Goal: Use online tool/utility: Use online tool/utility

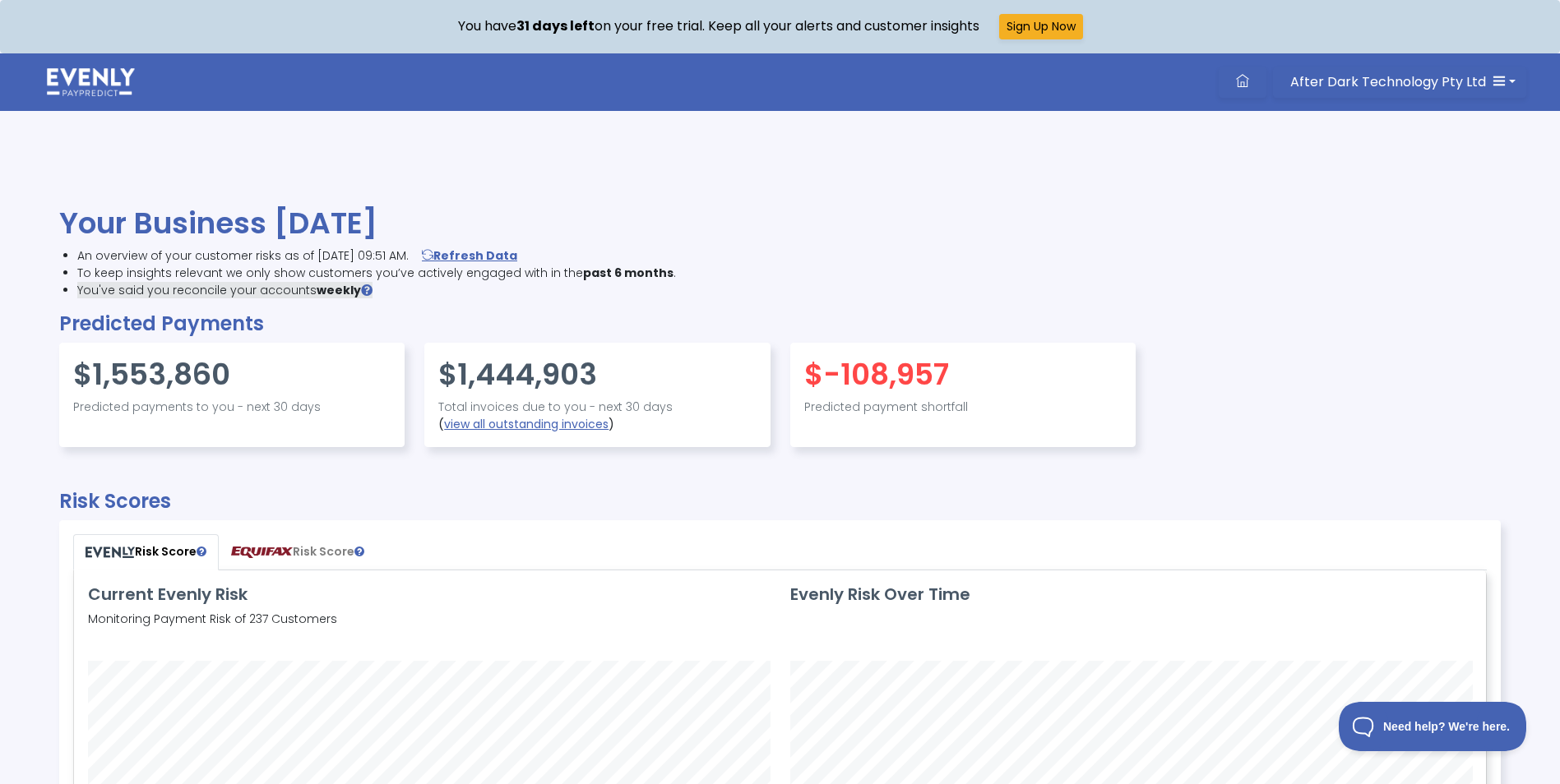
scroll to position [393, 1410]
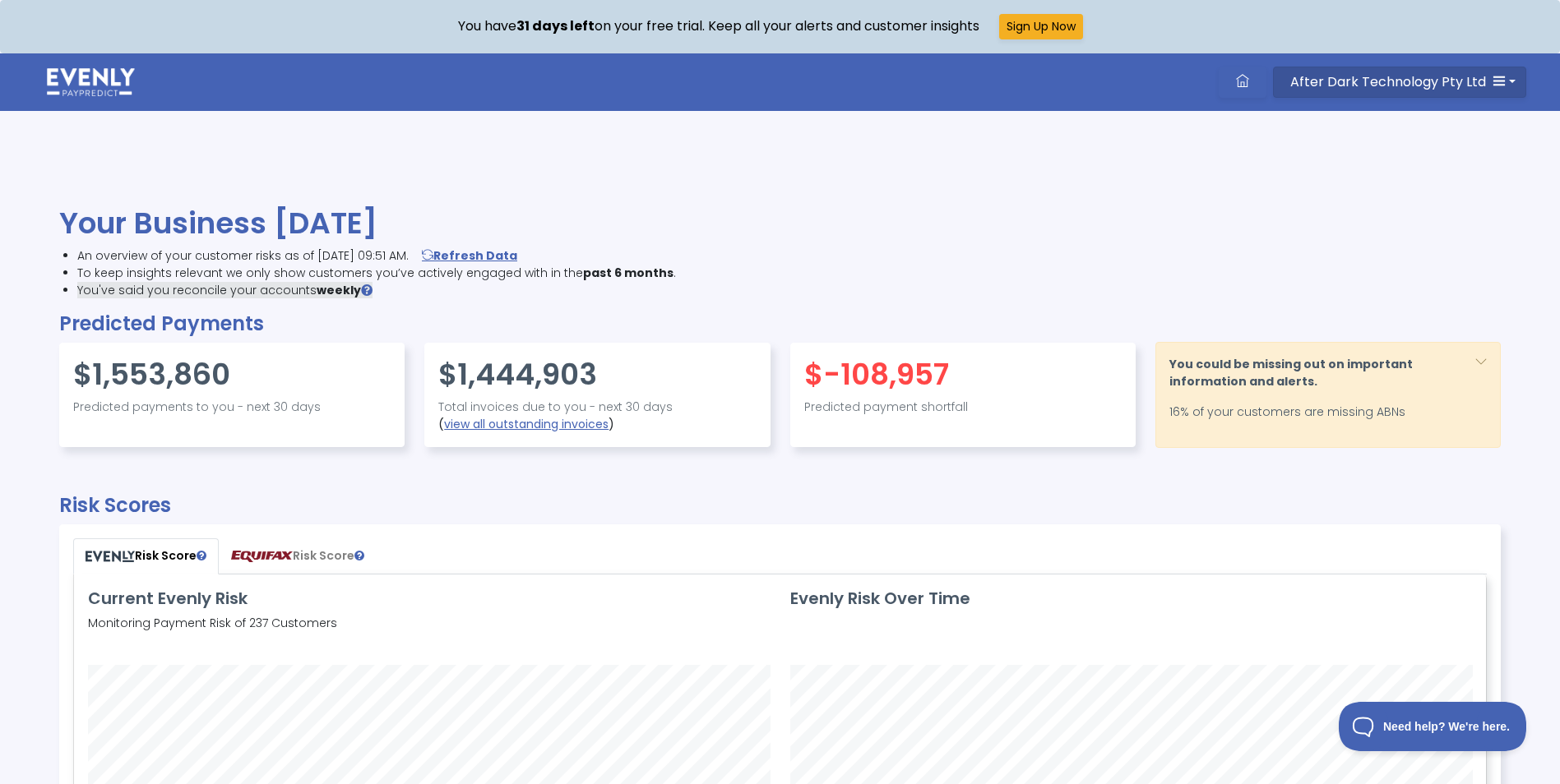
click at [1492, 82] on icon "button" at bounding box center [1499, 80] width 14 height 14
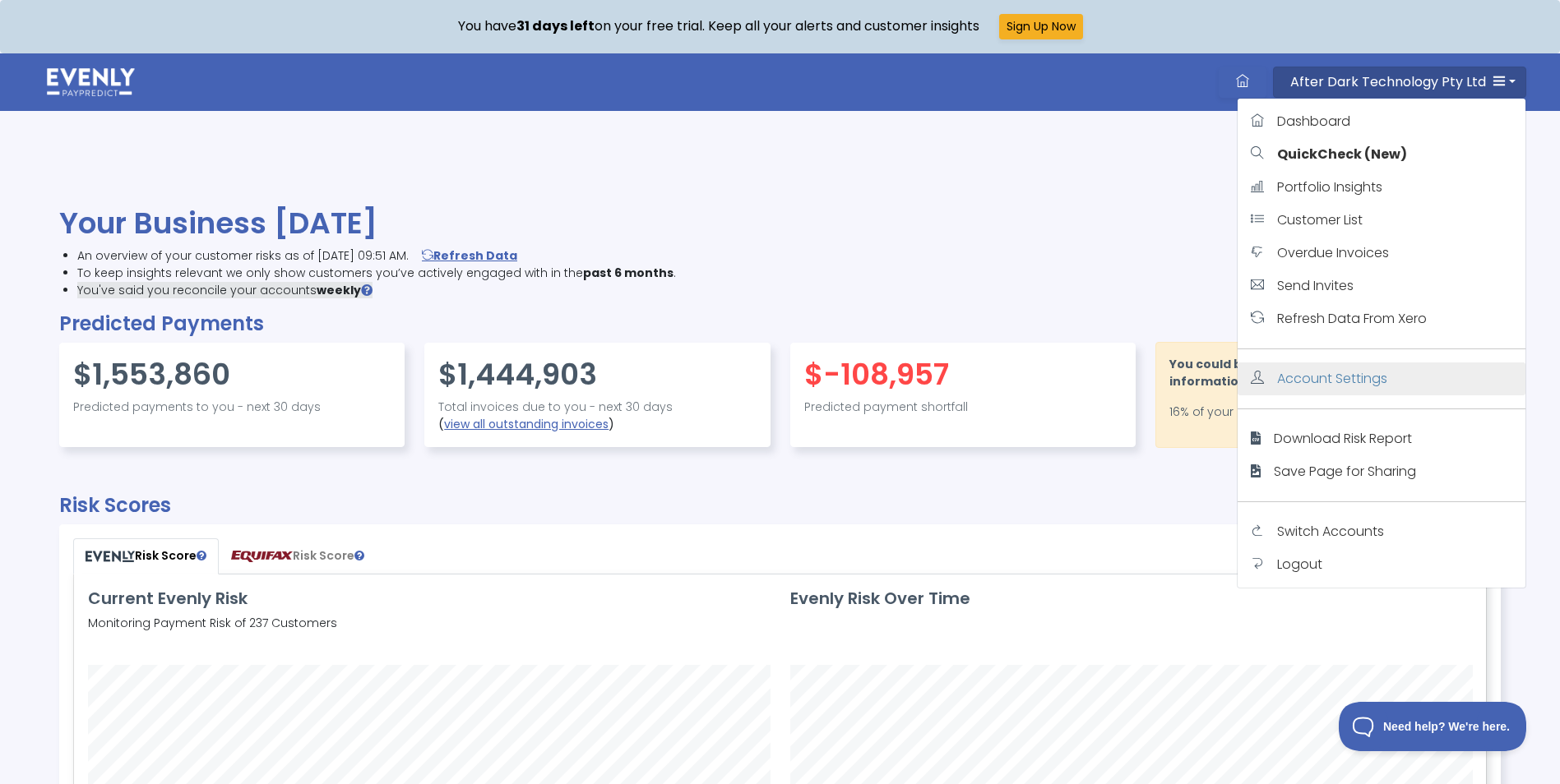
click at [1330, 375] on span "Account Settings" at bounding box center [1332, 378] width 110 height 19
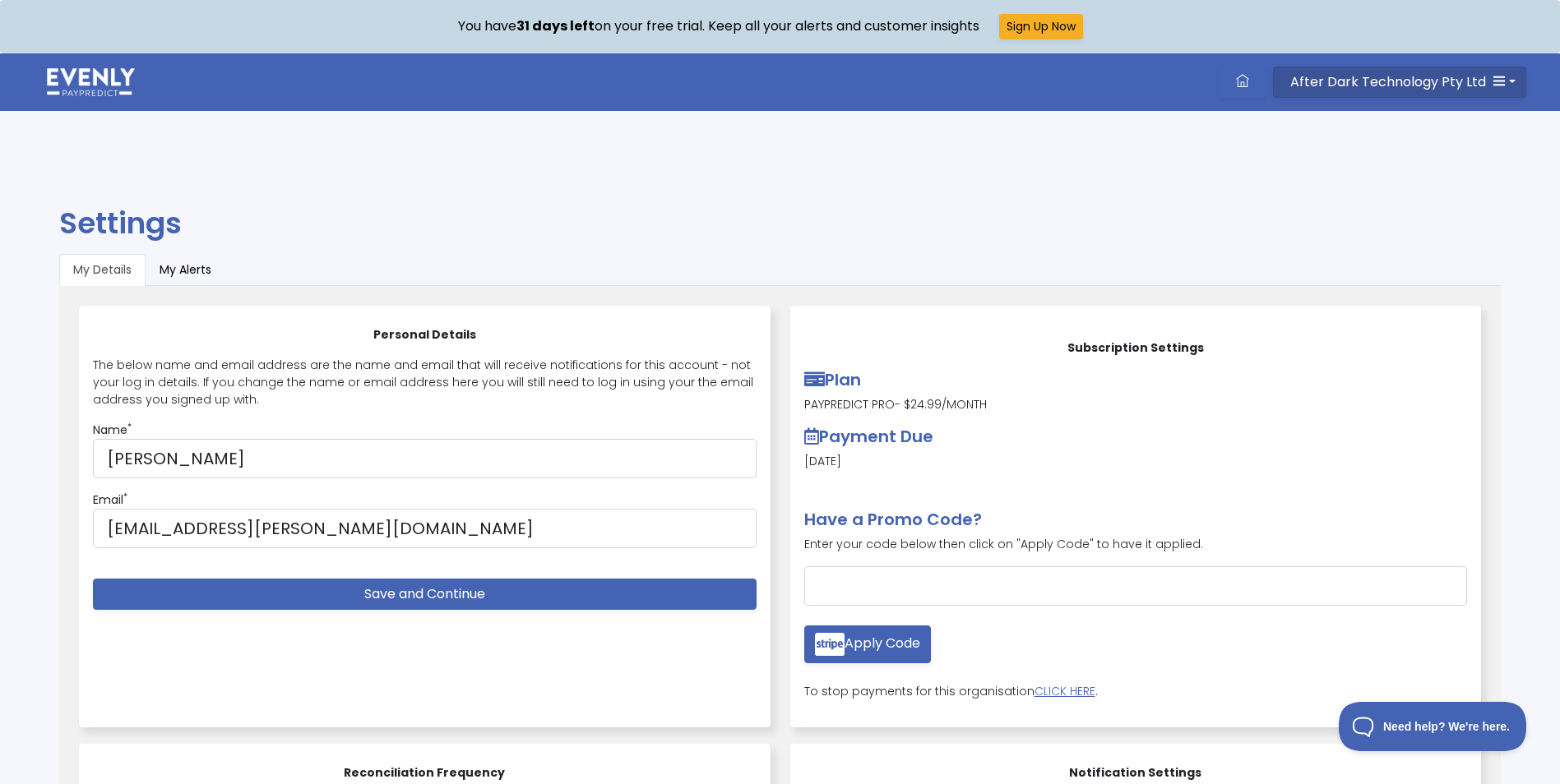
click at [1497, 79] on icon "button" at bounding box center [1499, 80] width 14 height 14
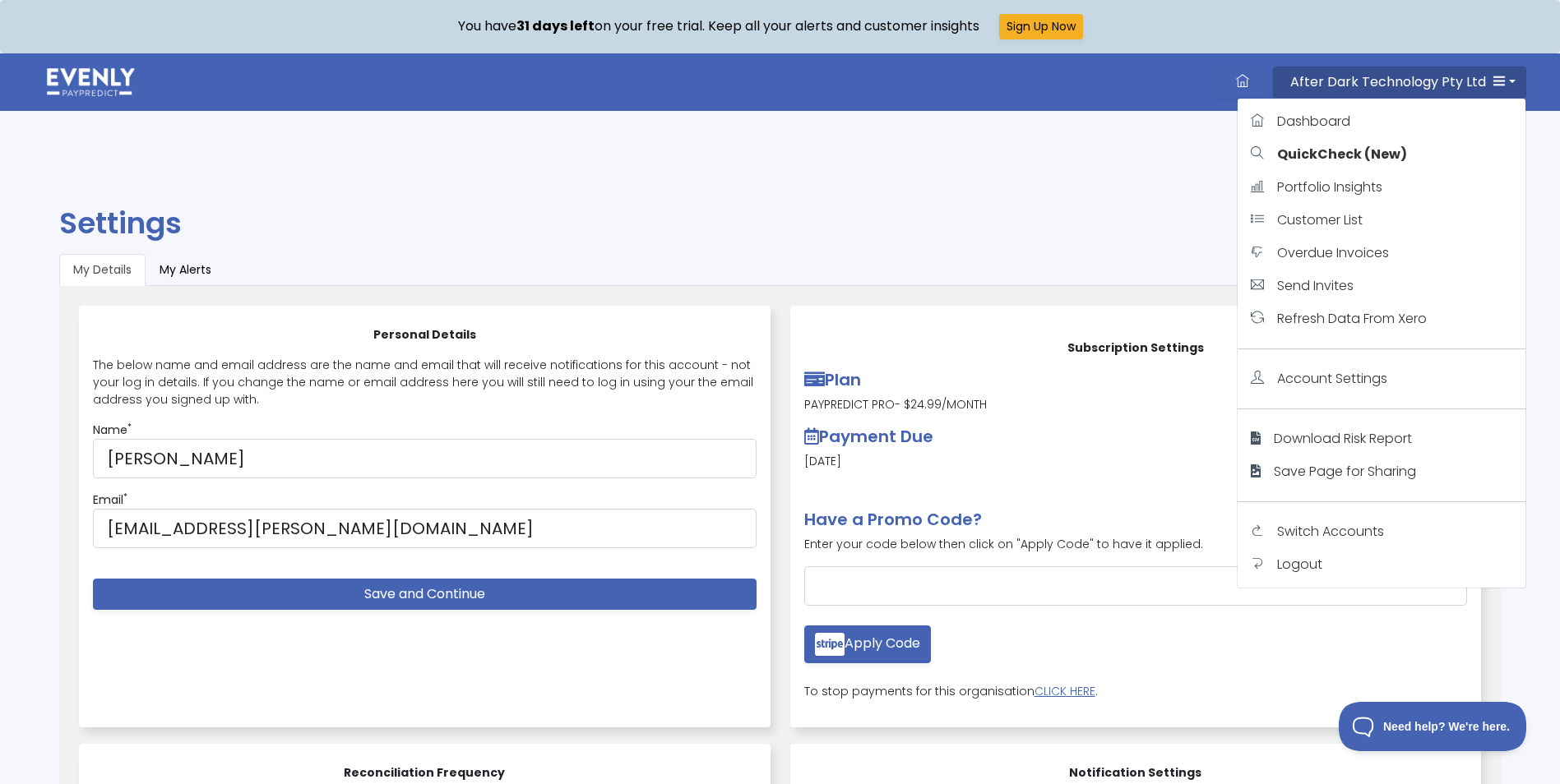
click at [1511, 80] on button "After Dark Technology Pty Ltd" at bounding box center [1399, 82] width 253 height 31
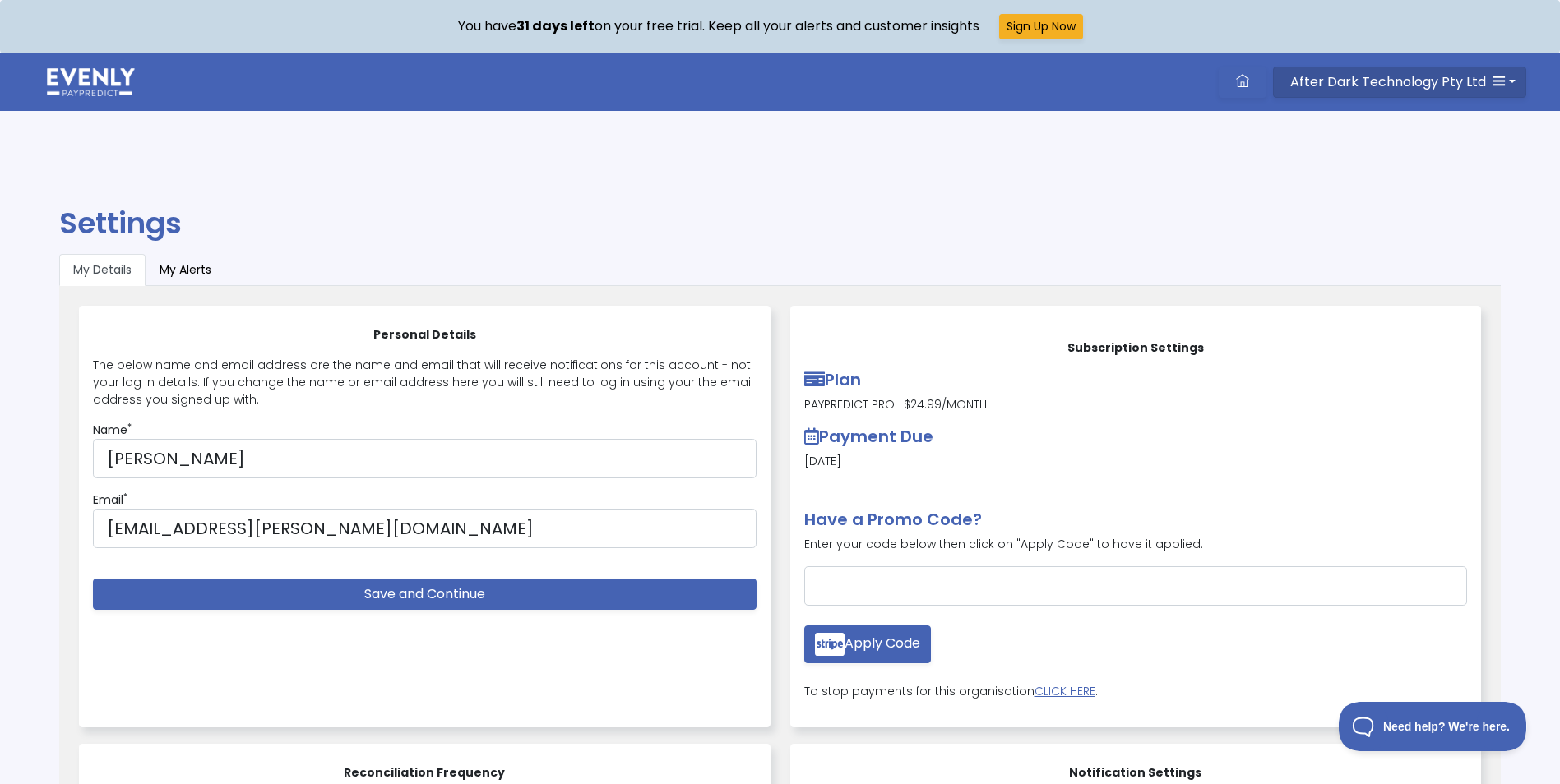
click at [1513, 83] on button "After Dark Technology Pty Ltd" at bounding box center [1399, 82] width 253 height 31
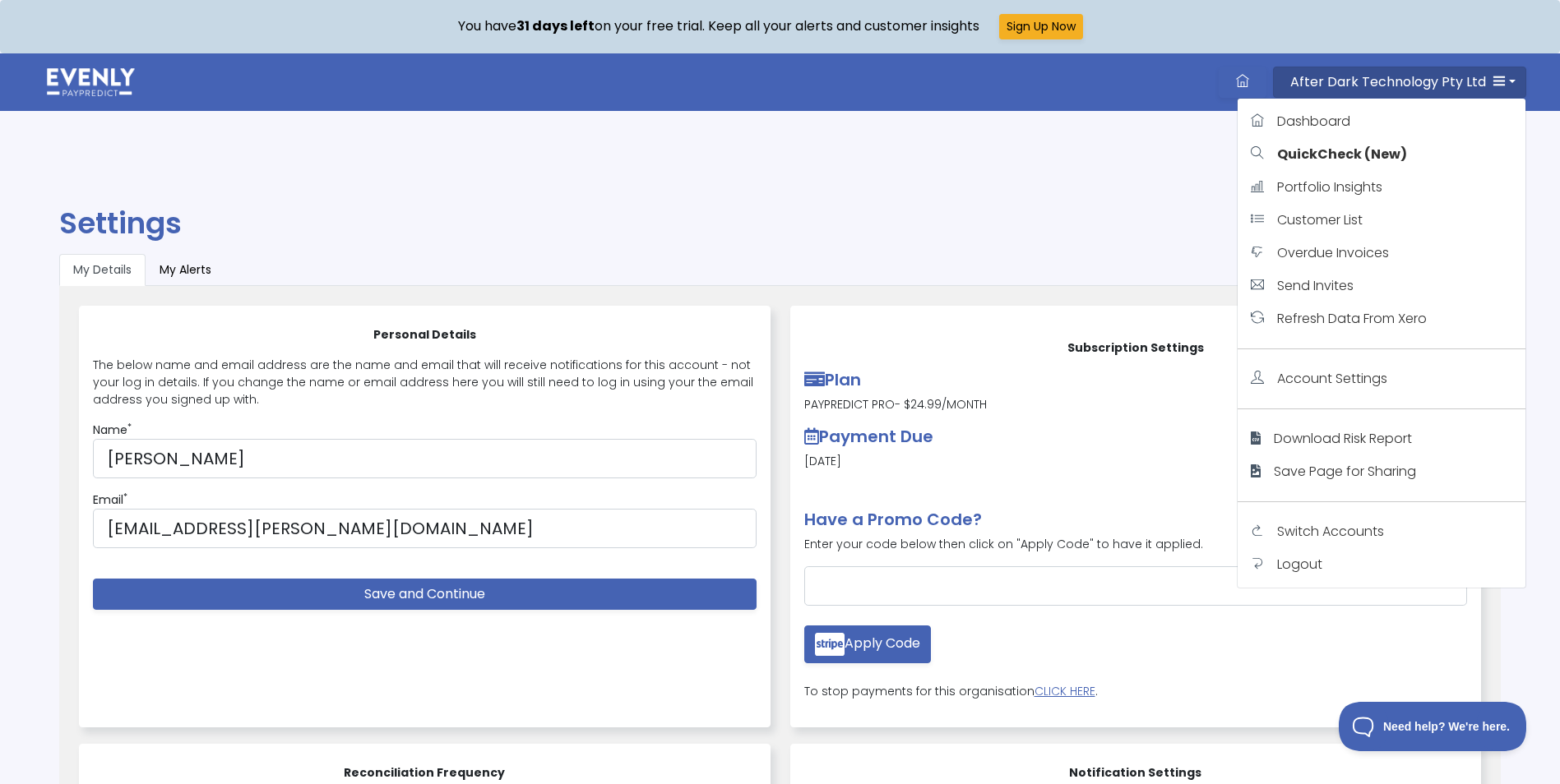
click at [934, 164] on html "You have 31 days left on your free trial. Keep all your alerts and customer ins…" at bounding box center [780, 675] width 1560 height 1351
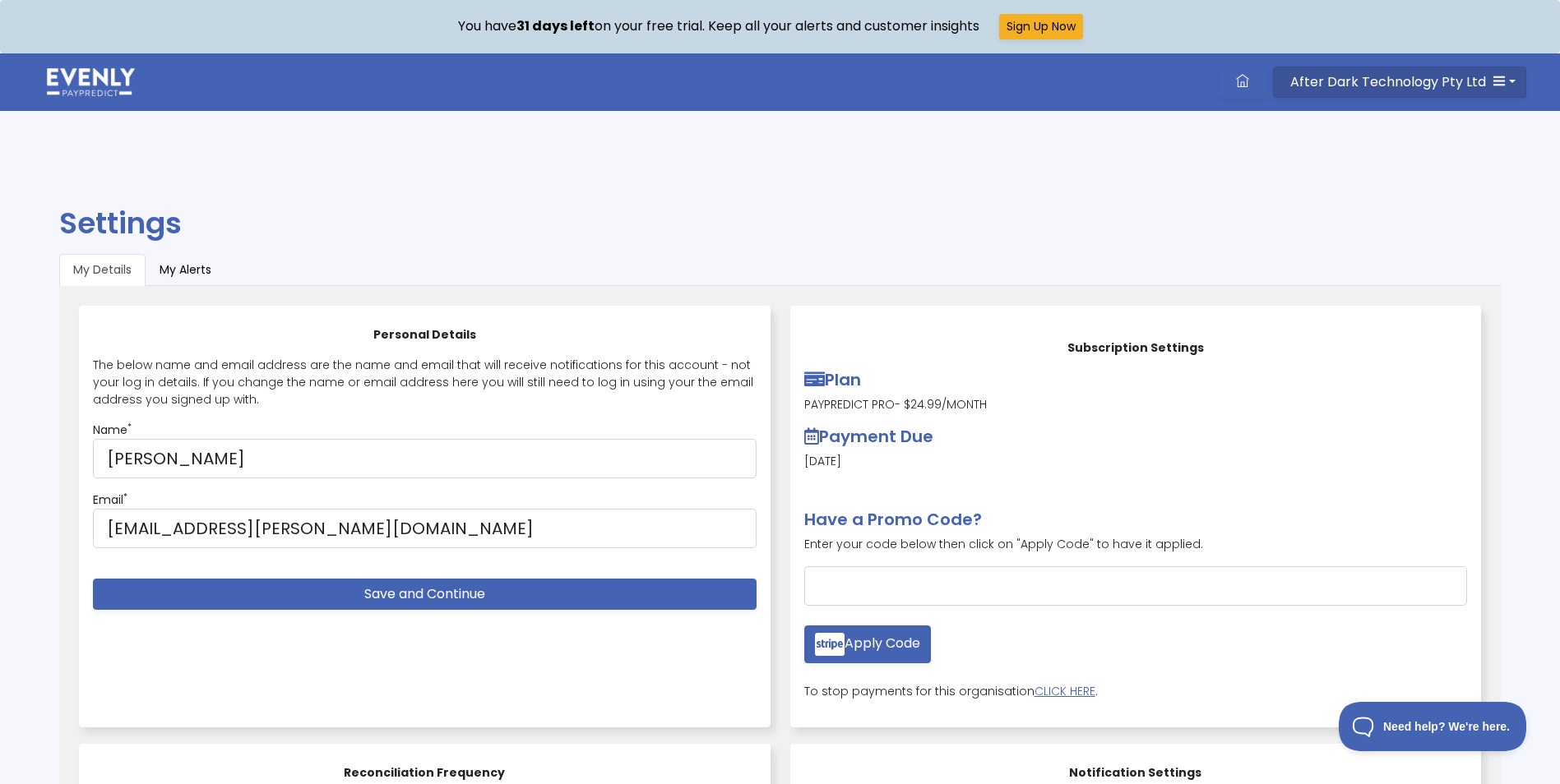
click at [1387, 79] on span "After Dark Technology Pty Ltd" at bounding box center [1387, 82] width 195 height 19
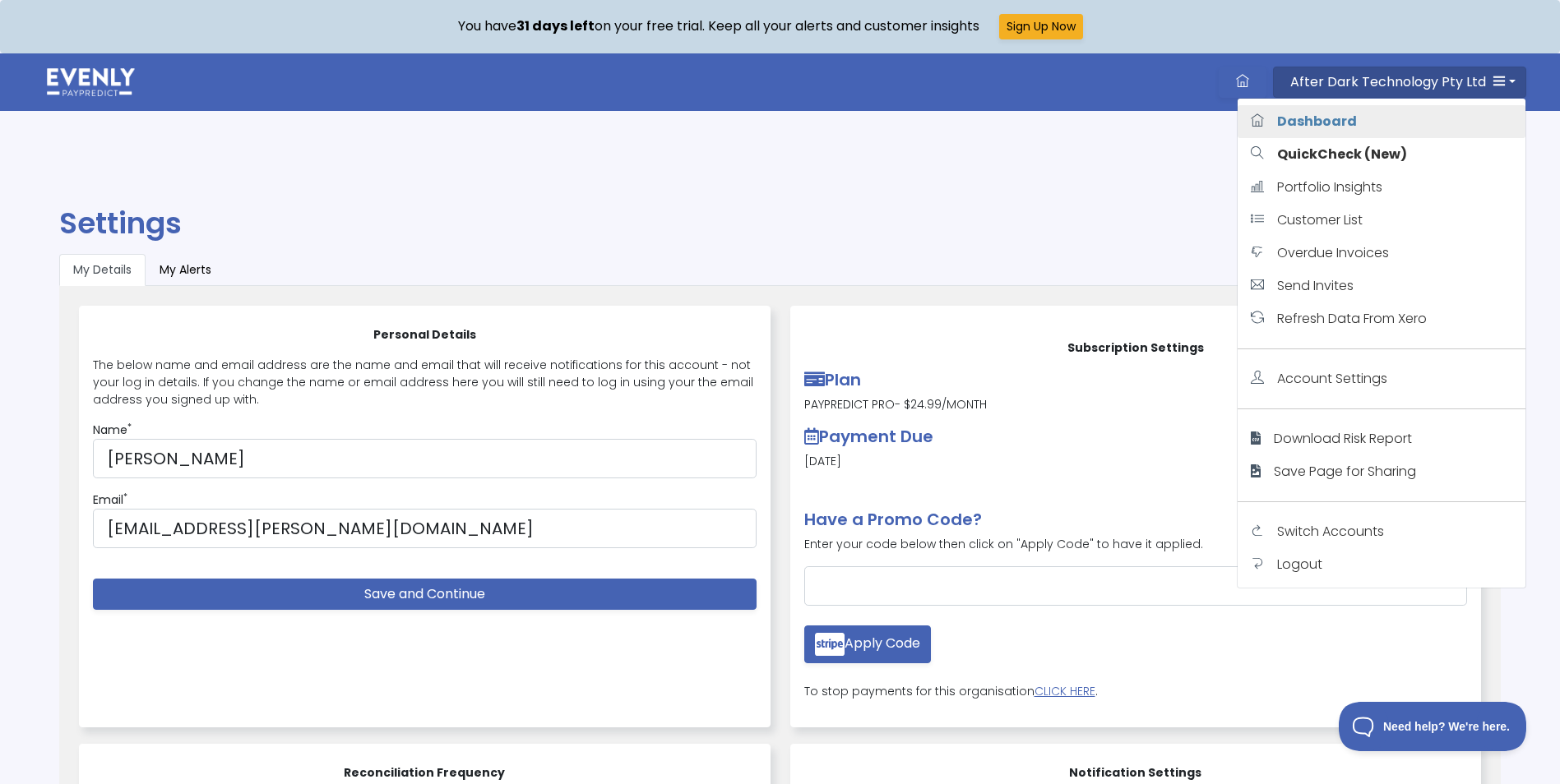
click at [1294, 119] on span "Dashboard" at bounding box center [1317, 121] width 80 height 19
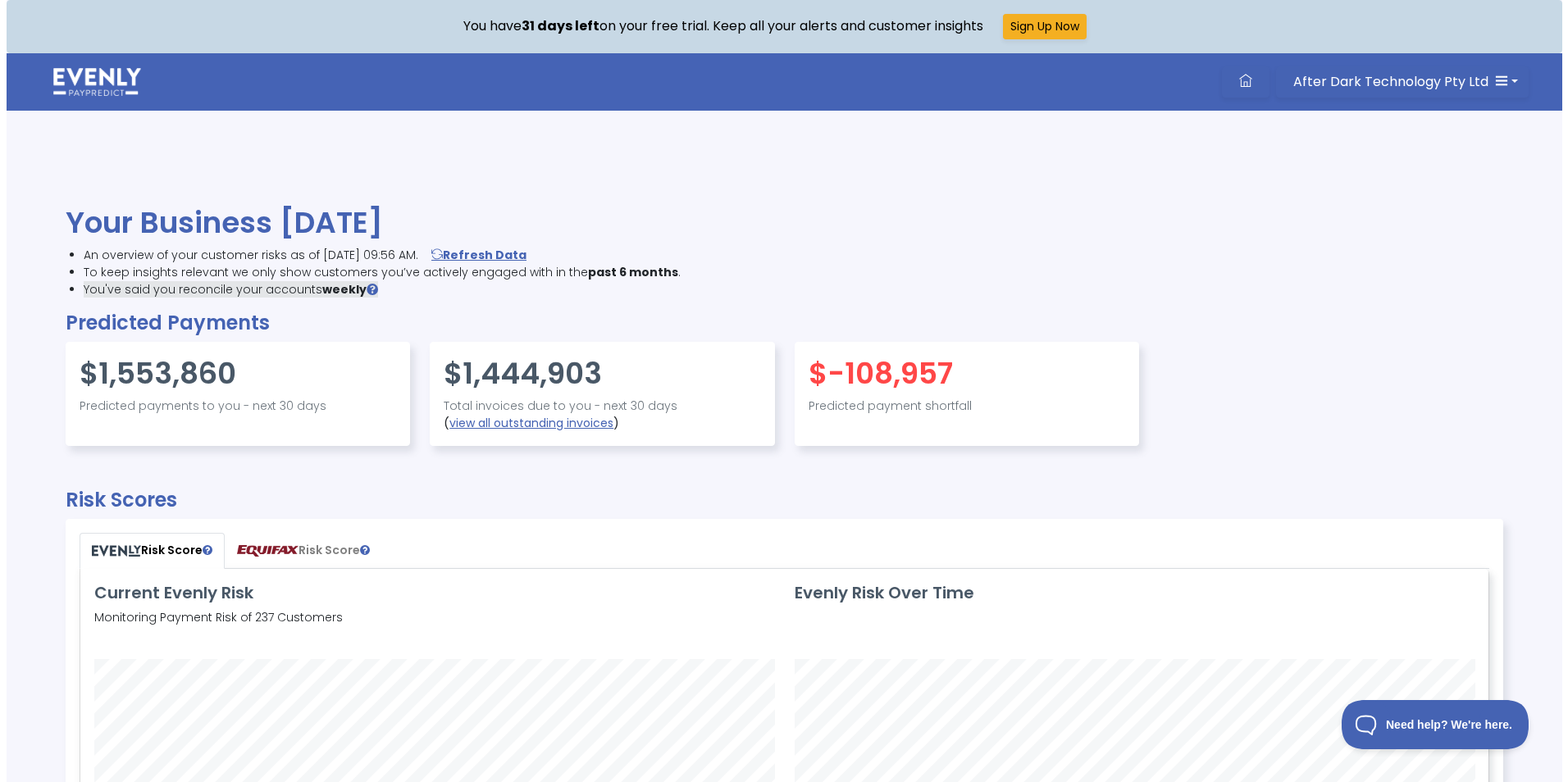
scroll to position [392, 1406]
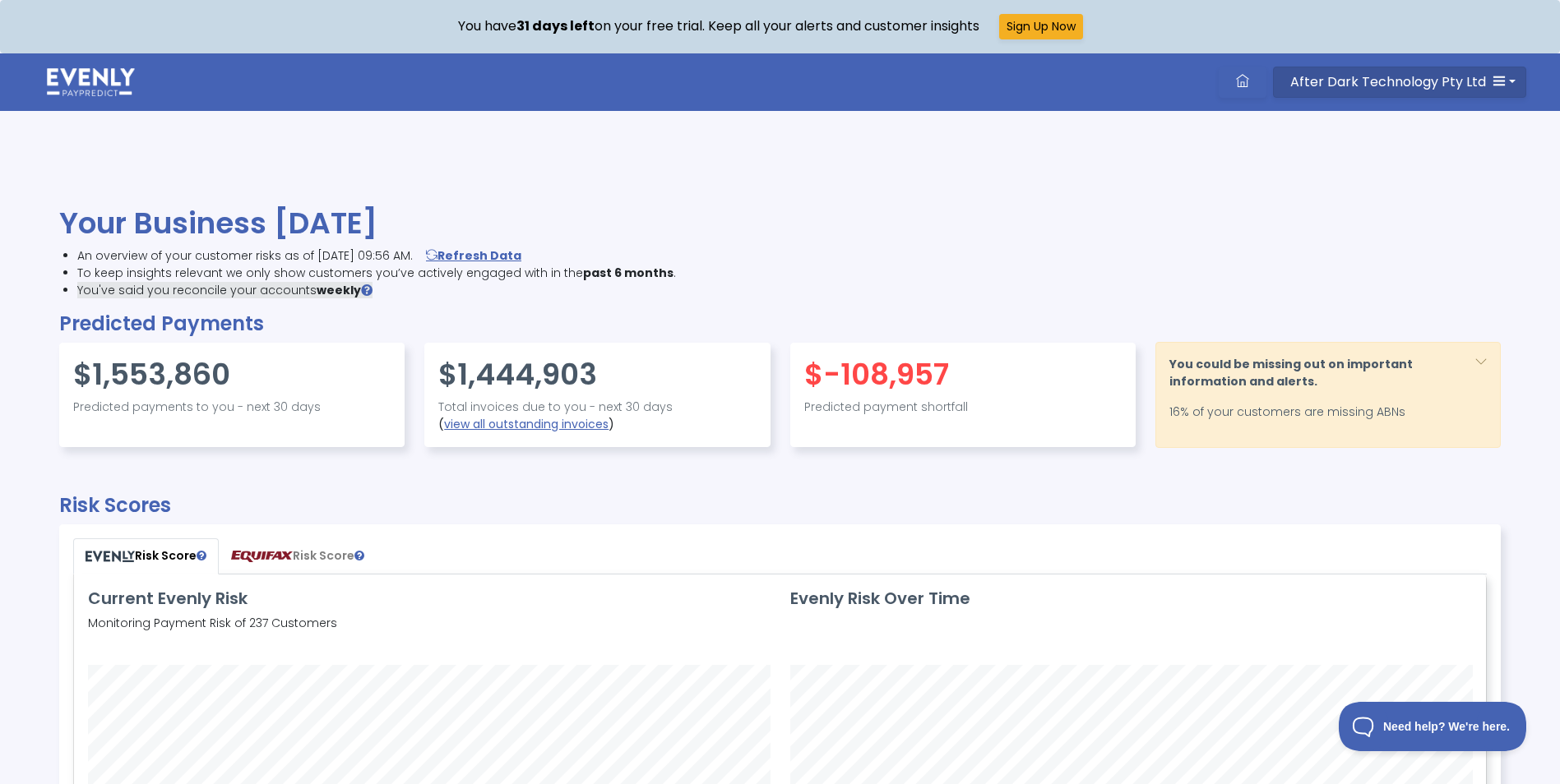
click at [1507, 80] on button "After Dark Technology Pty Ltd" at bounding box center [1399, 82] width 253 height 31
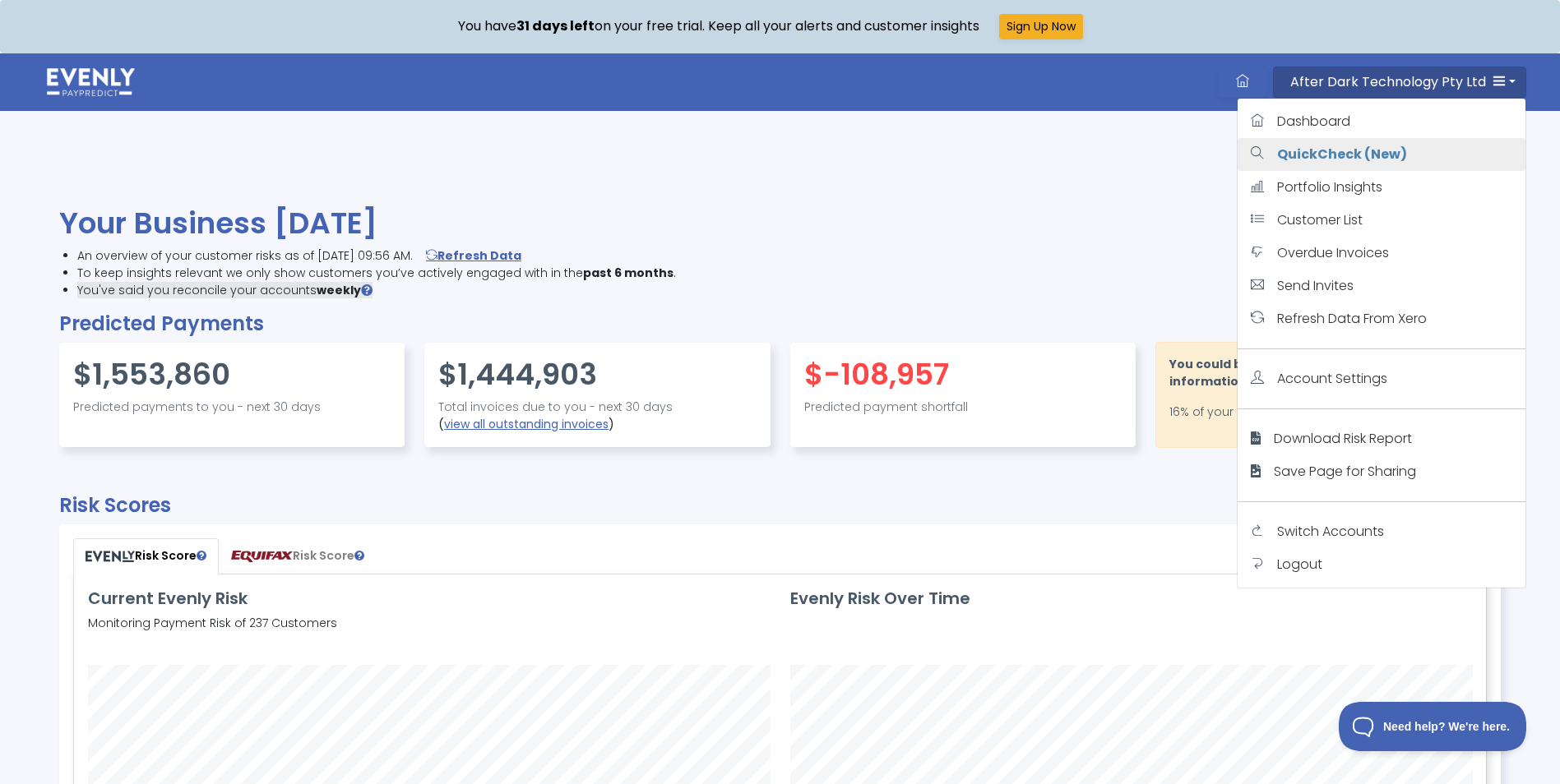
click at [1355, 145] on strong "QuickCheck (New)" at bounding box center [1343, 154] width 130 height 19
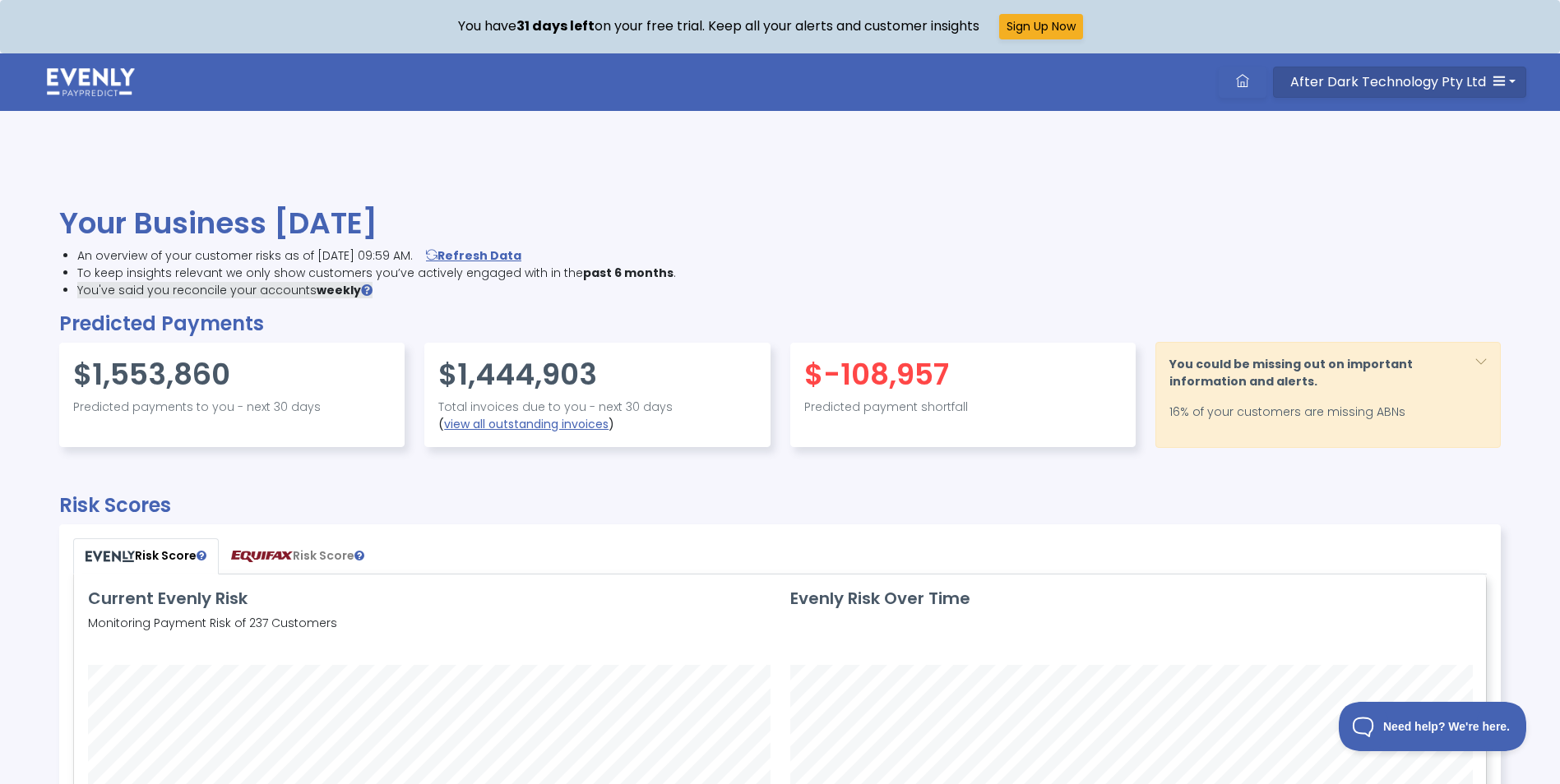
scroll to position [393, 1410]
click at [1496, 86] on icon "button" at bounding box center [1499, 80] width 14 height 14
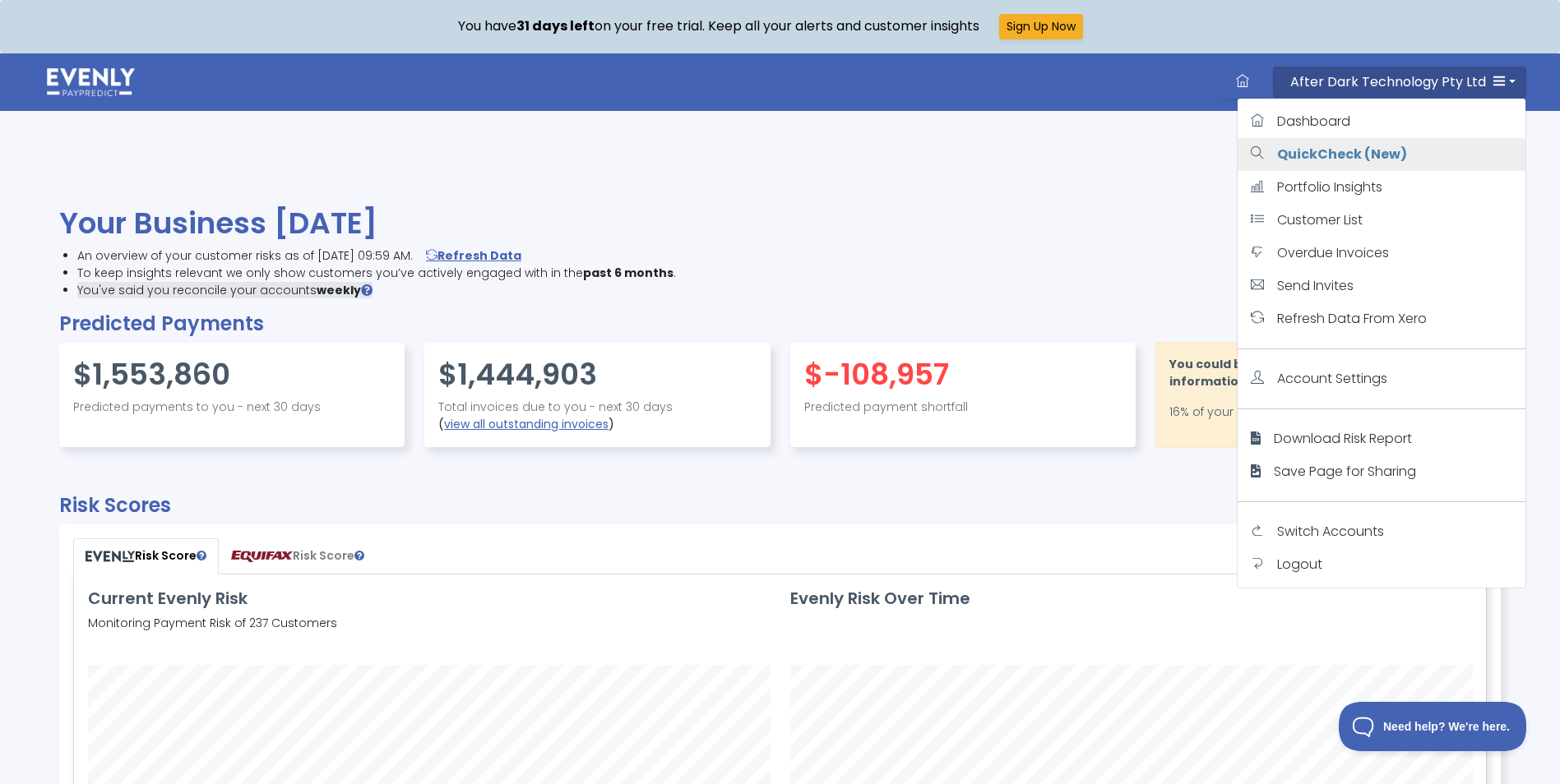
click at [1335, 157] on strong "QuickCheck (New)" at bounding box center [1343, 154] width 130 height 19
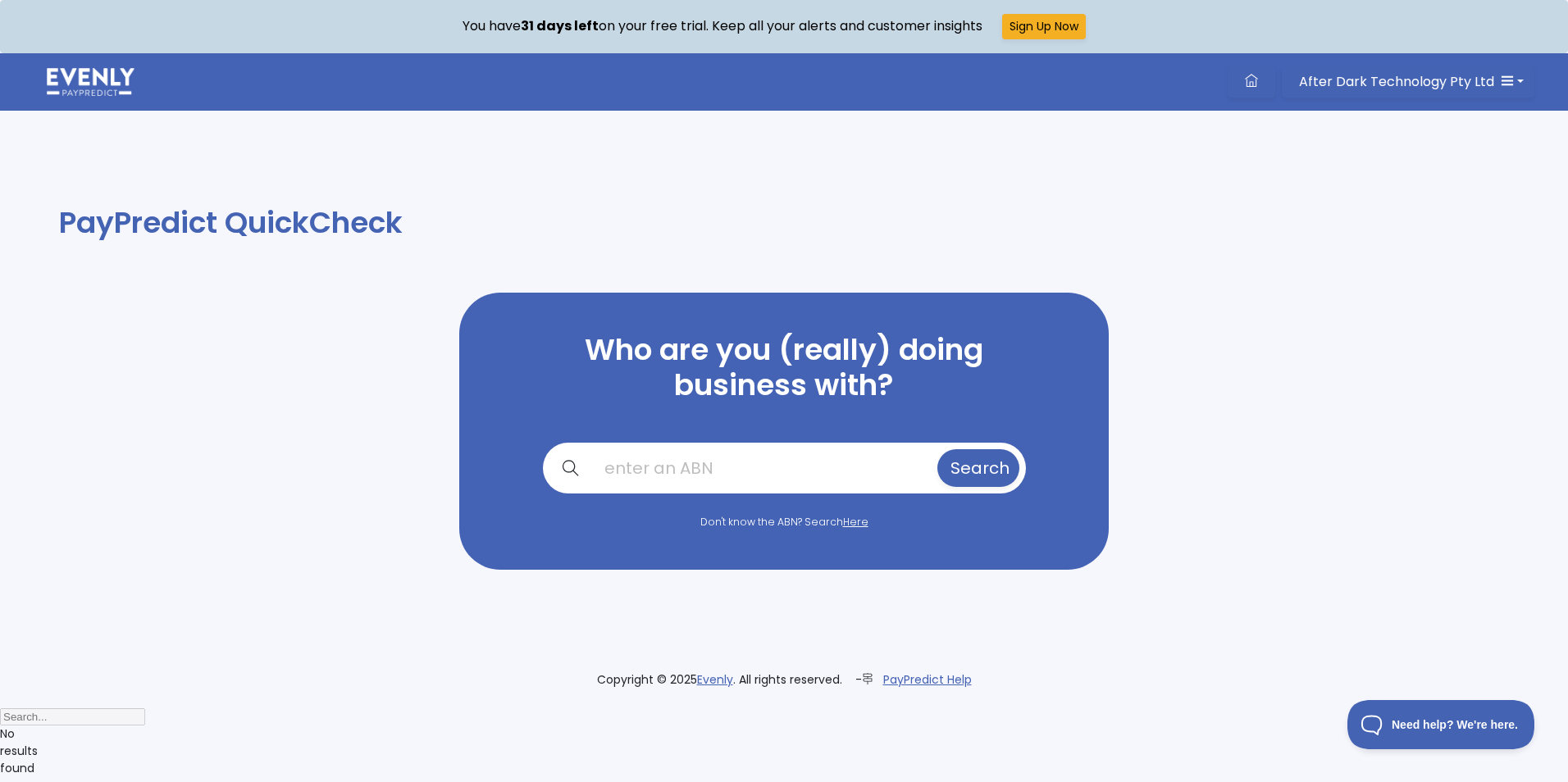
click at [713, 471] on input "text" at bounding box center [762, 468] width 342 height 38
click at [686, 467] on input "text" at bounding box center [762, 468] width 342 height 38
paste input "33680831234"
type input "33680831234"
click at [937, 450] on button "Search" at bounding box center [978, 468] width 82 height 38
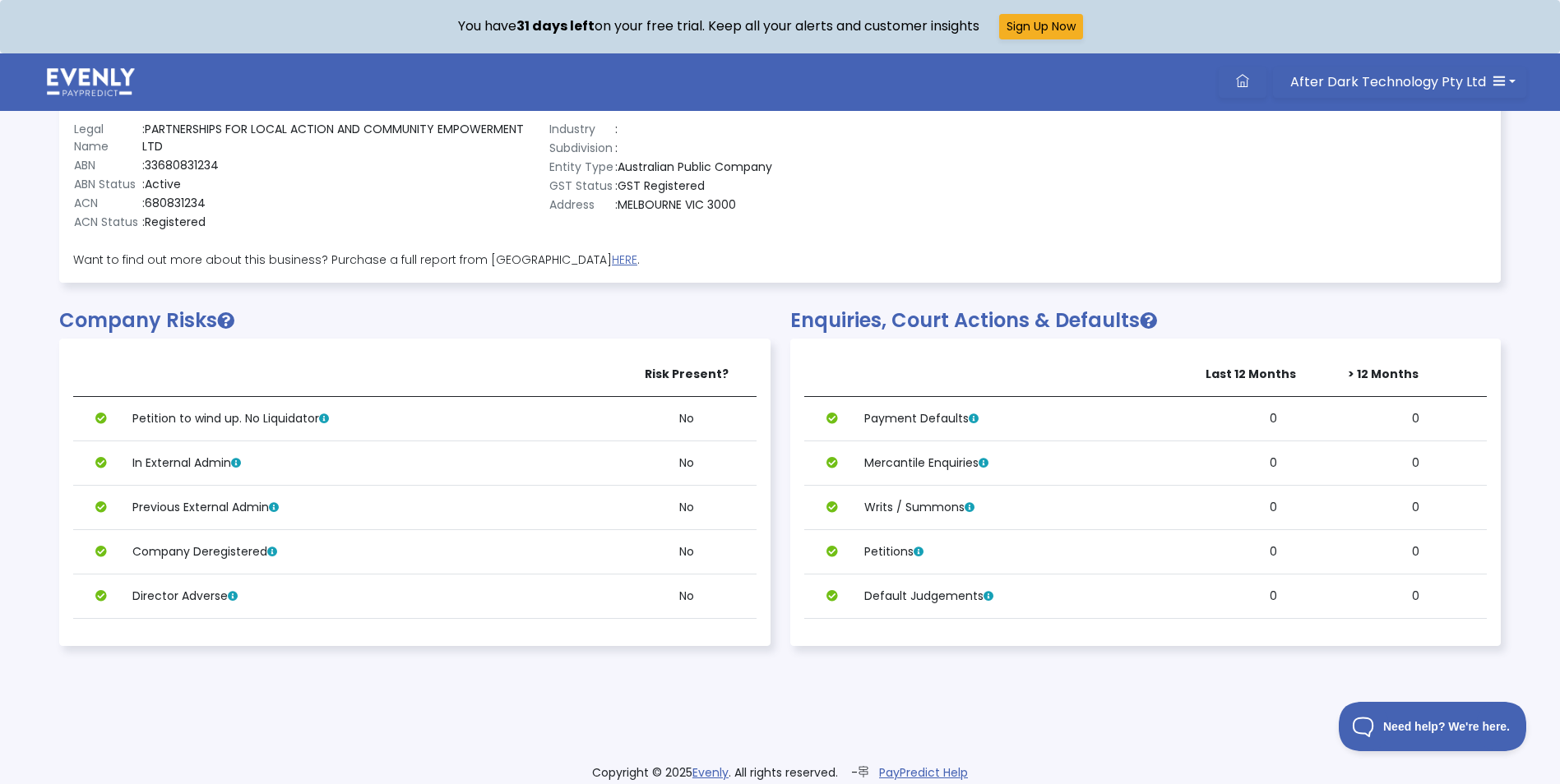
scroll to position [428, 0]
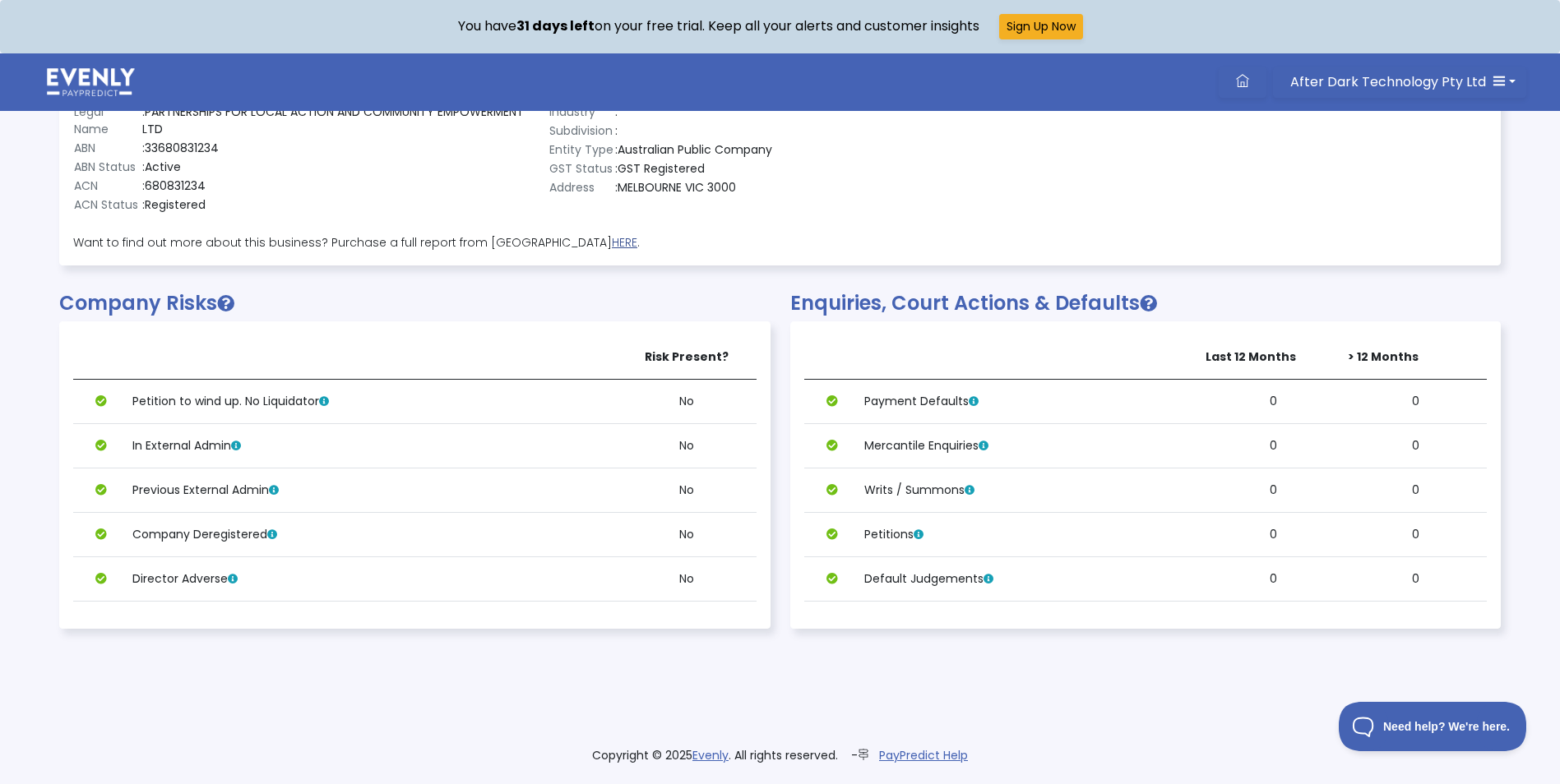
click at [612, 243] on link "HERE" at bounding box center [624, 242] width 25 height 16
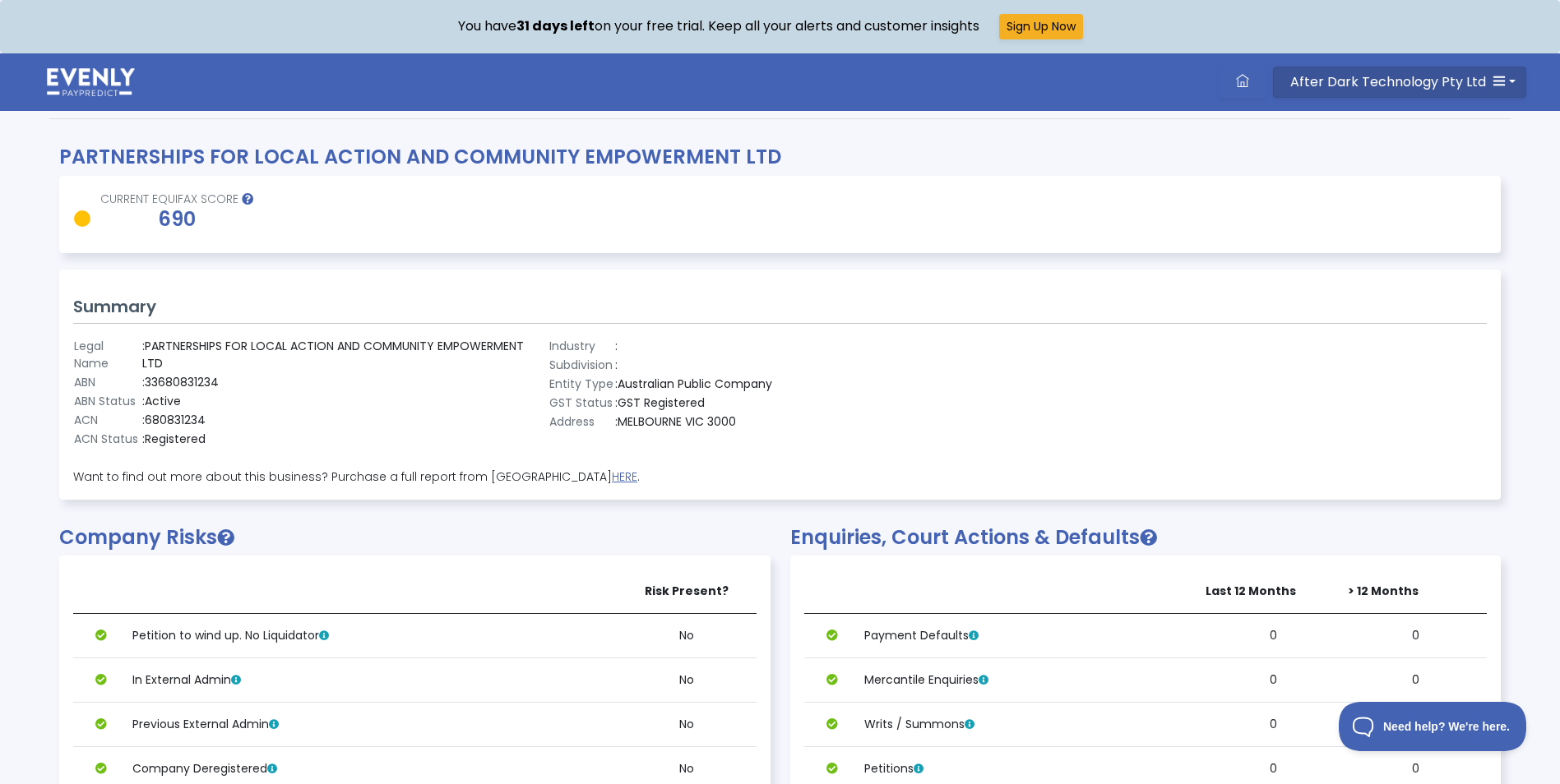
scroll to position [182, 0]
